Goal: Browse casually

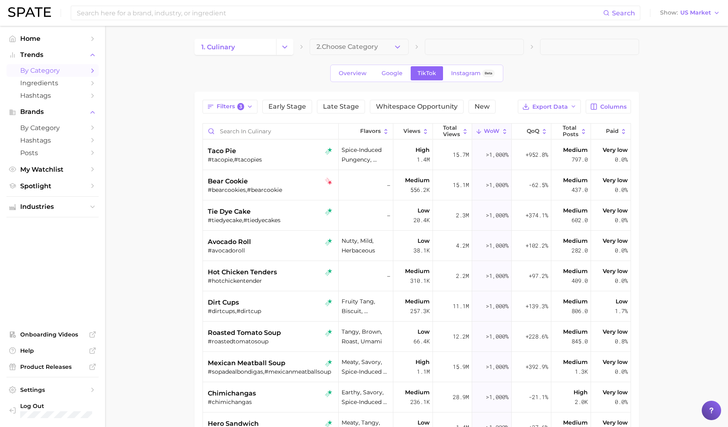
scroll to position [12, 0]
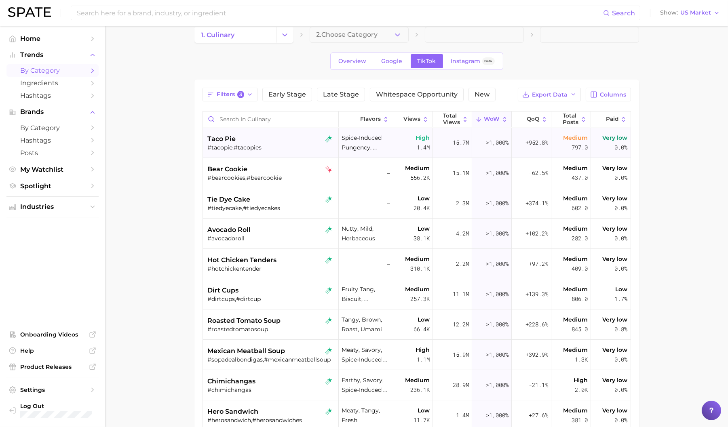
click at [302, 143] on div "taco pie" at bounding box center [272, 139] width 128 height 10
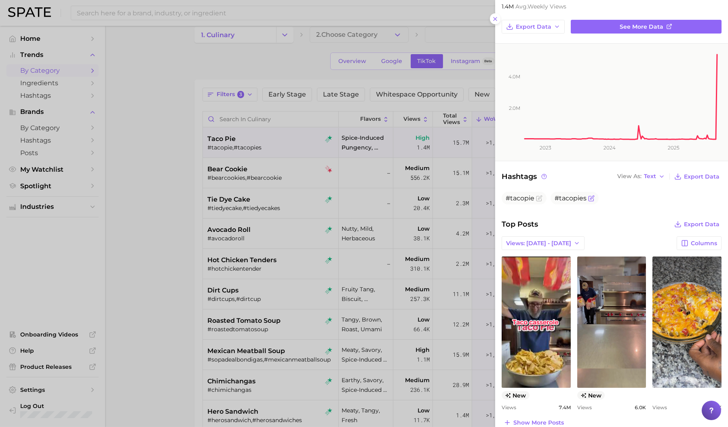
scroll to position [156, 0]
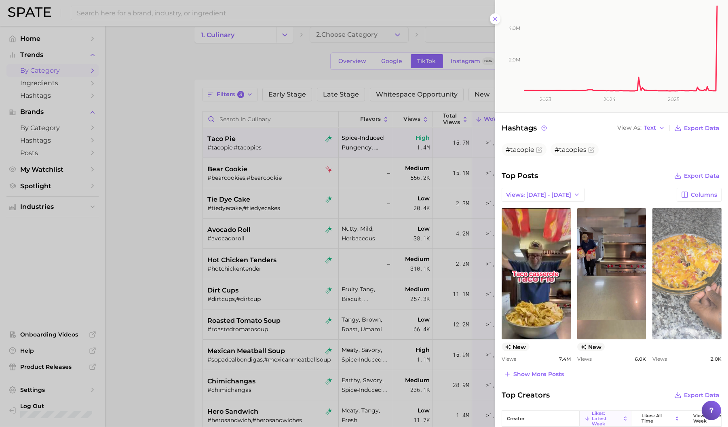
click at [677, 314] on link "view post on TikTok" at bounding box center [687, 273] width 69 height 131
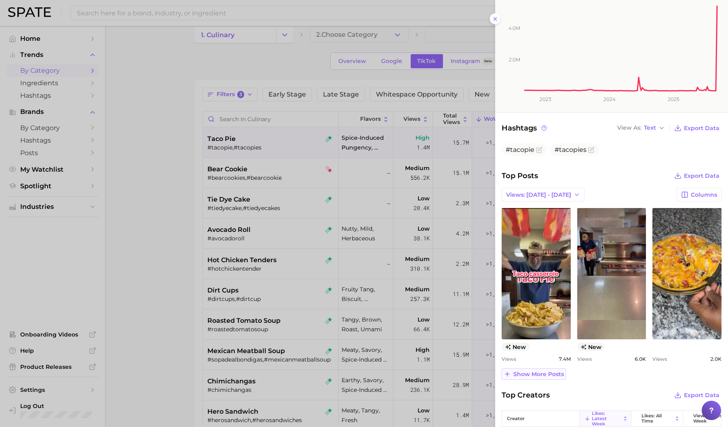
click at [545, 373] on span "Show more posts" at bounding box center [539, 374] width 51 height 7
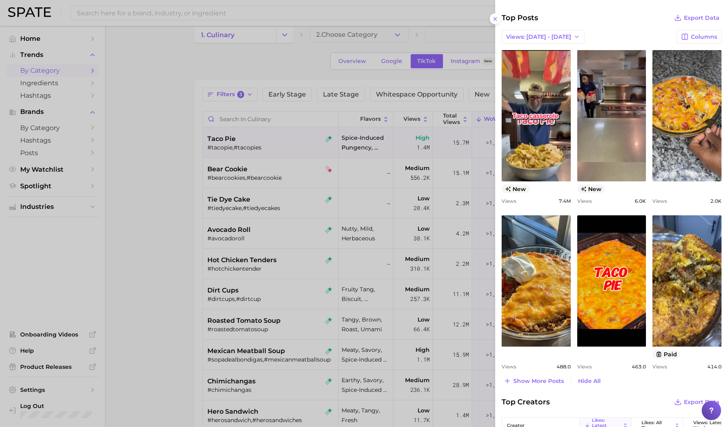
scroll to position [313, 0]
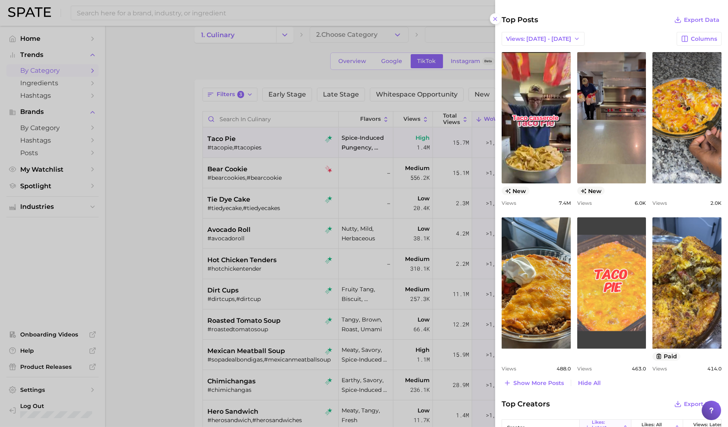
click at [603, 313] on link "view post on TikTok" at bounding box center [611, 283] width 69 height 131
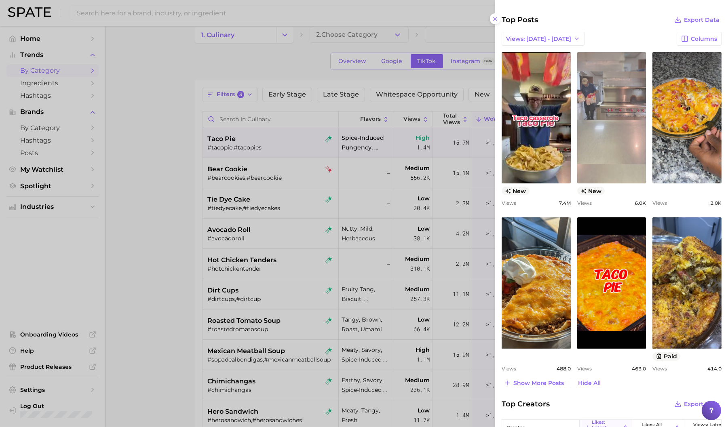
click at [600, 124] on link "view post on TikTok" at bounding box center [611, 117] width 69 height 131
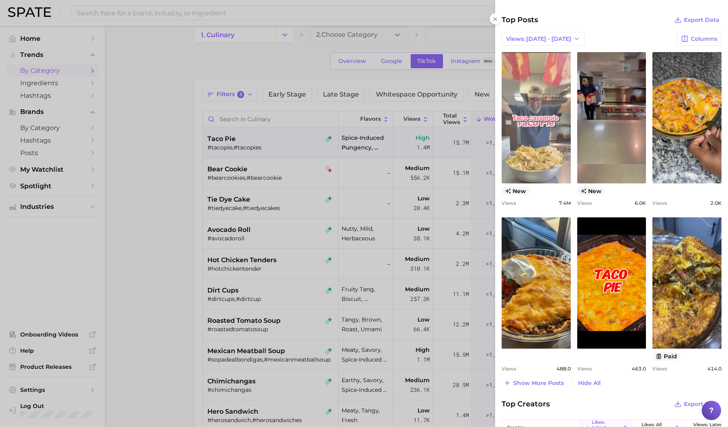
click at [545, 106] on link "view post on TikTok" at bounding box center [536, 117] width 69 height 131
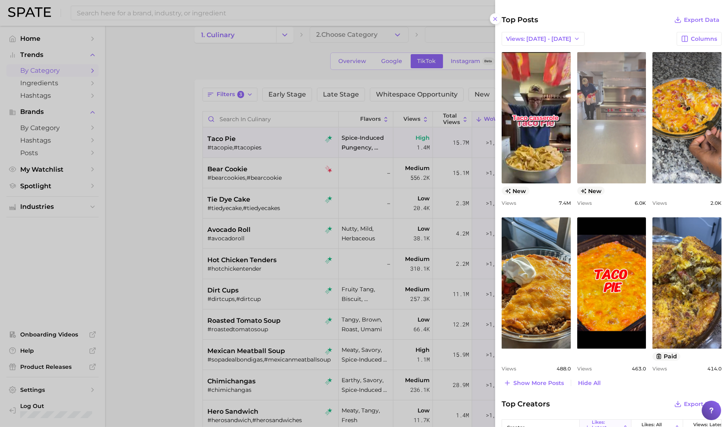
click at [611, 115] on link "view post on TikTok" at bounding box center [611, 117] width 69 height 131
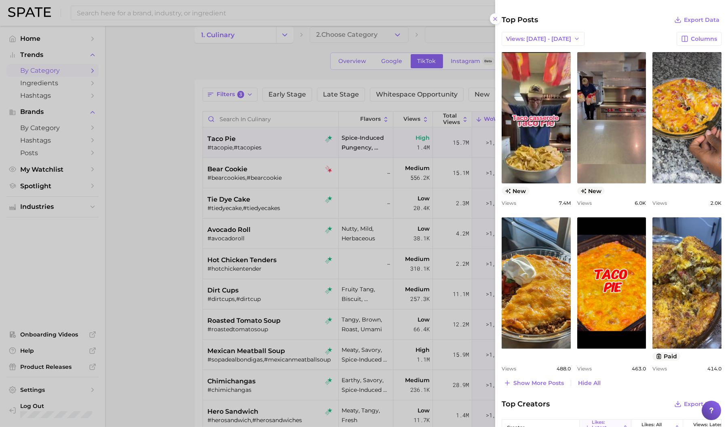
click at [309, 219] on div at bounding box center [364, 213] width 728 height 427
